Goal: Task Accomplishment & Management: Manage account settings

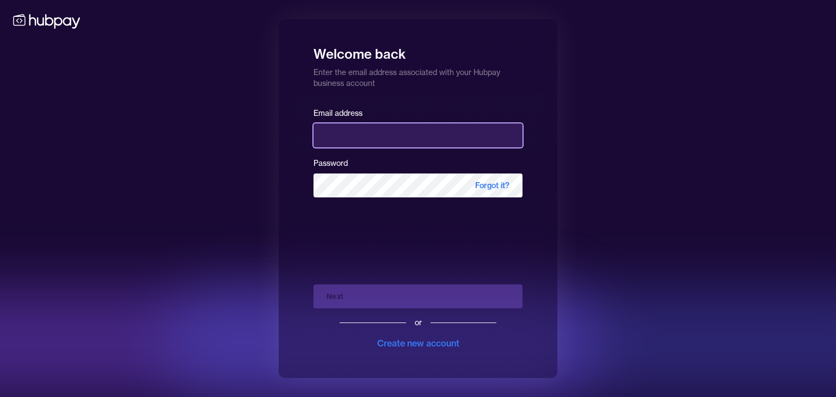
type input "**********"
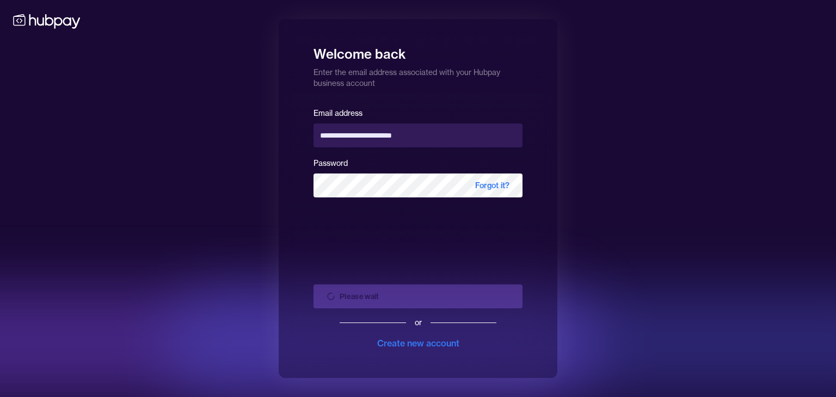
click at [436, 299] on div "Please wait or Create new account" at bounding box center [418, 313] width 209 height 74
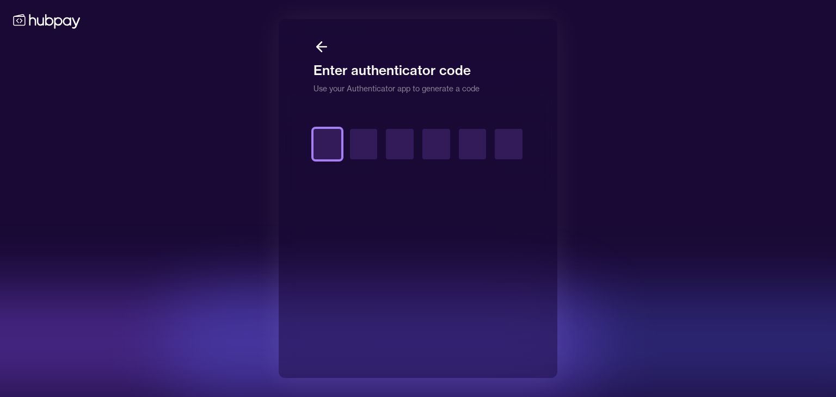
click at [329, 144] on input "text" at bounding box center [328, 144] width 28 height 30
